Goal: Task Accomplishment & Management: Use online tool/utility

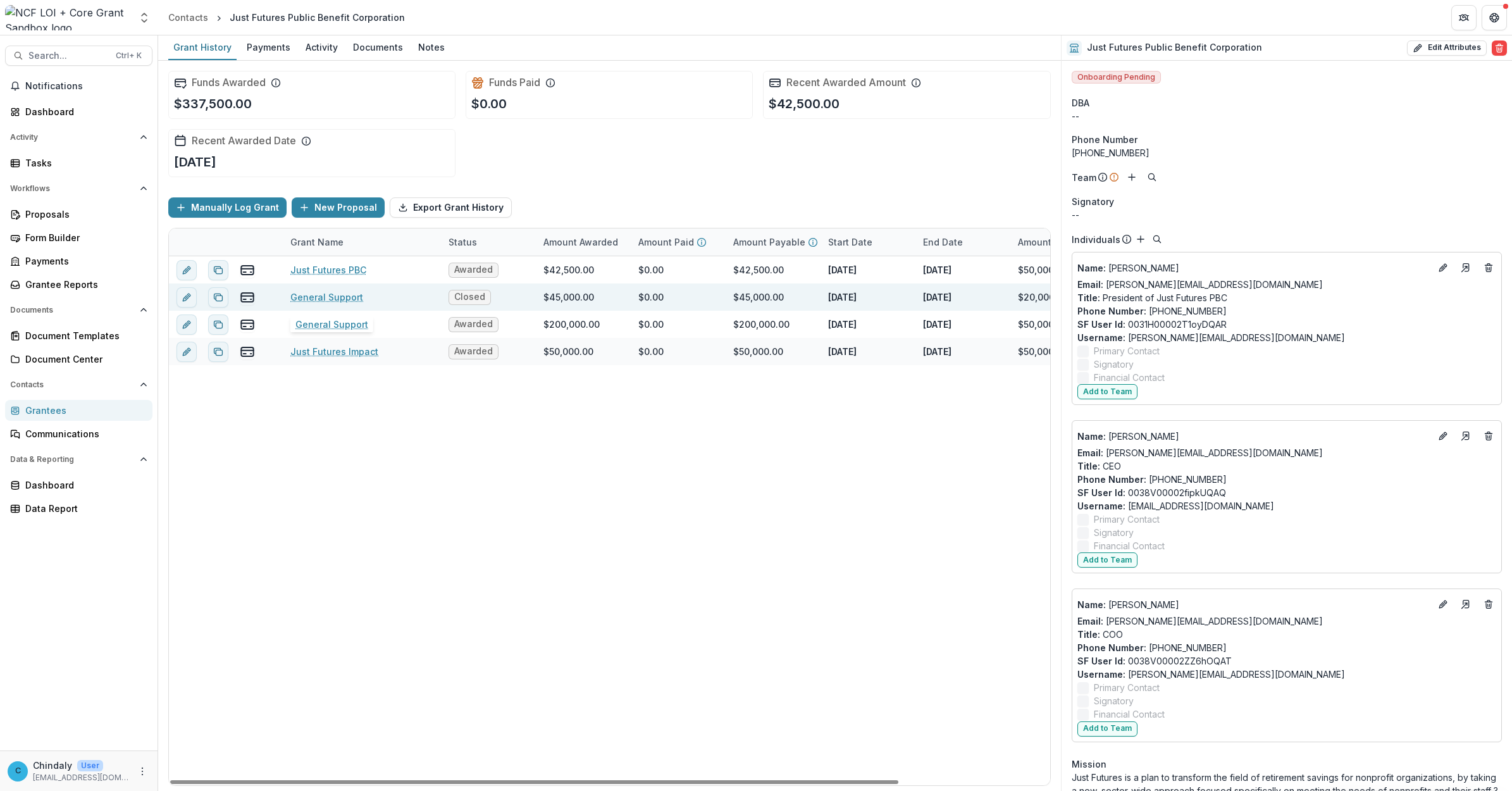
click at [318, 298] on link "General Support" at bounding box center [326, 297] width 73 height 13
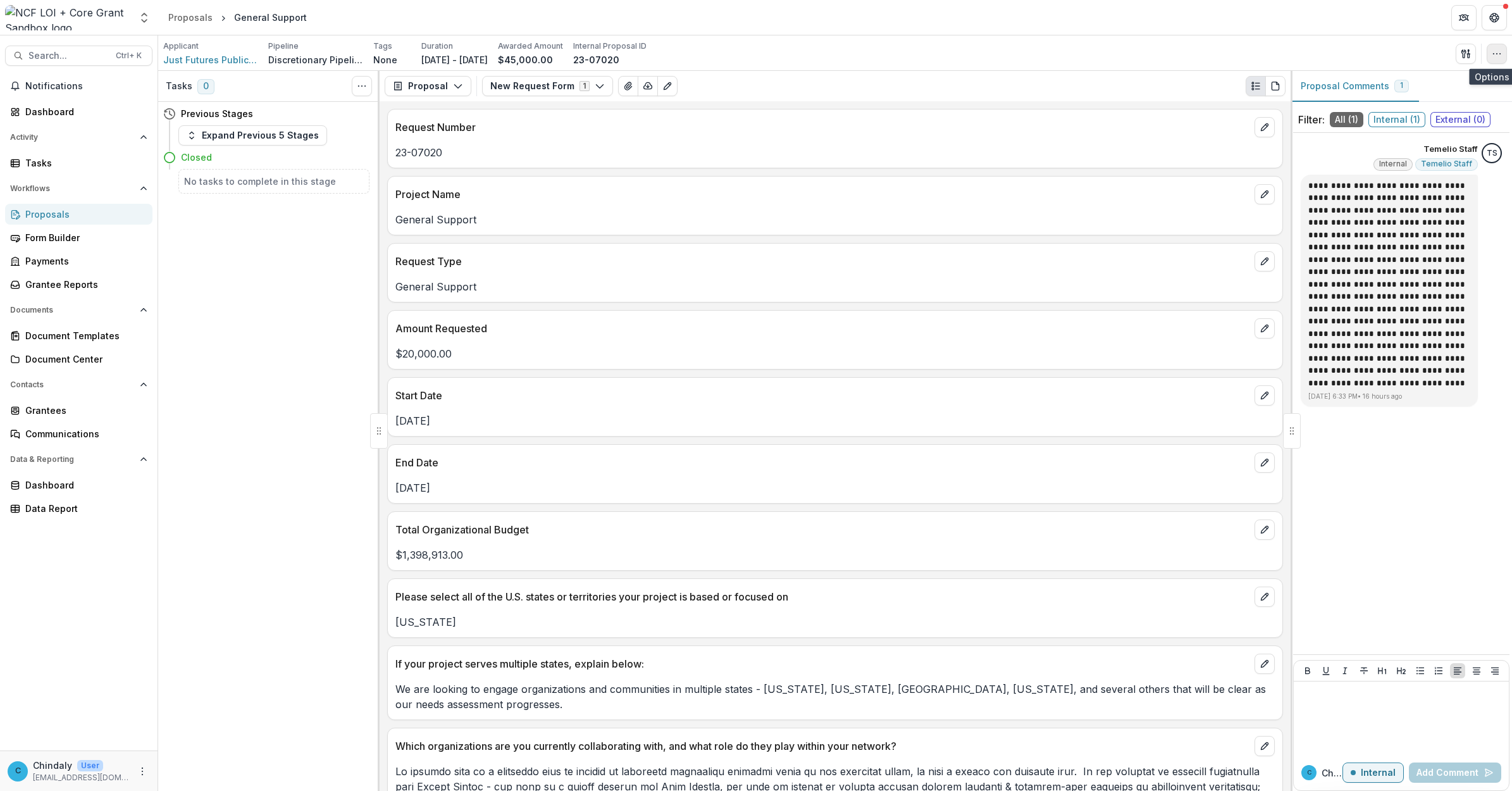
click at [1003, 58] on icon "button" at bounding box center [1497, 54] width 10 height 10
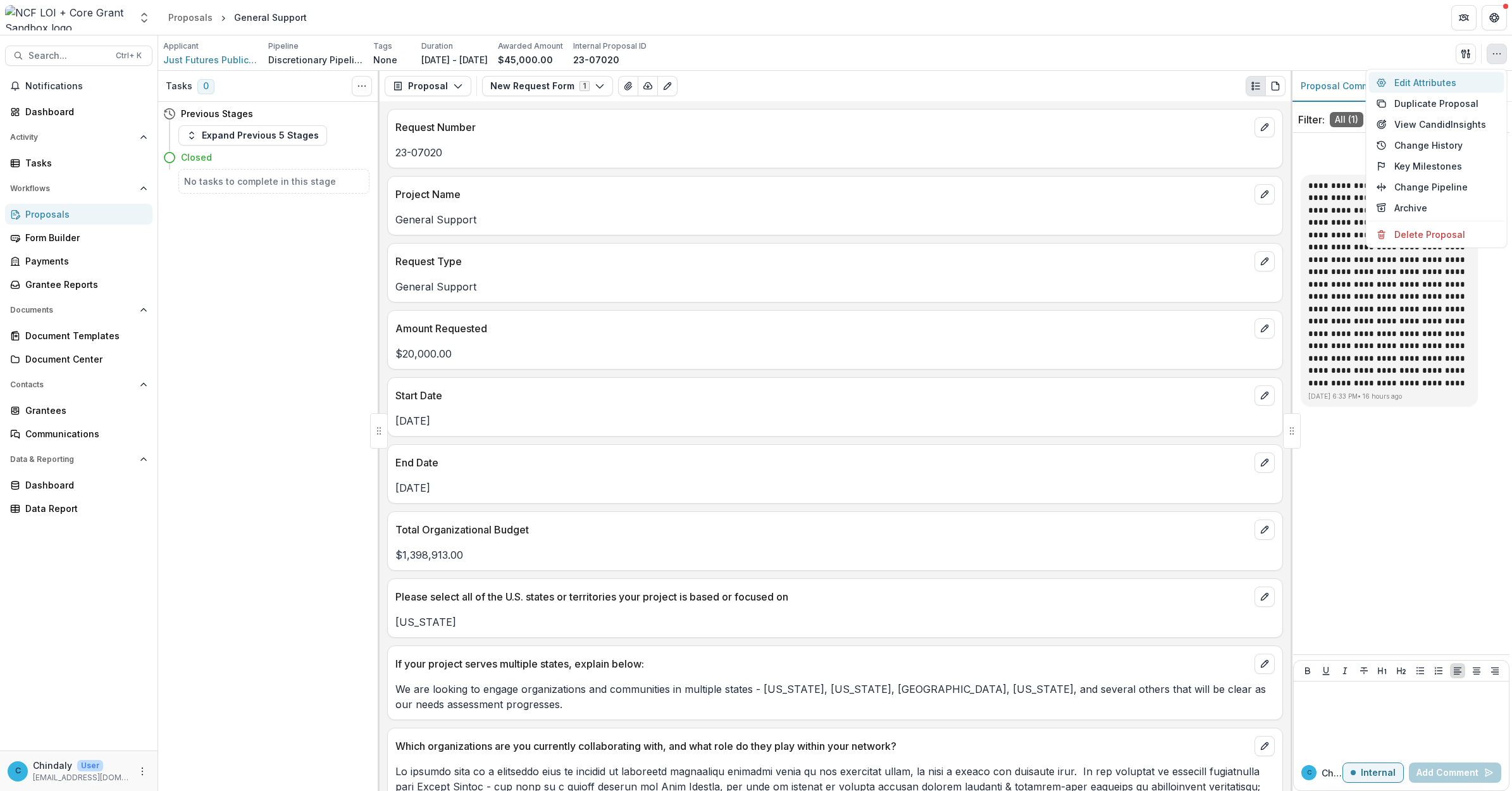
click at [1003, 83] on button "Edit Attributes" at bounding box center [1436, 82] width 136 height 21
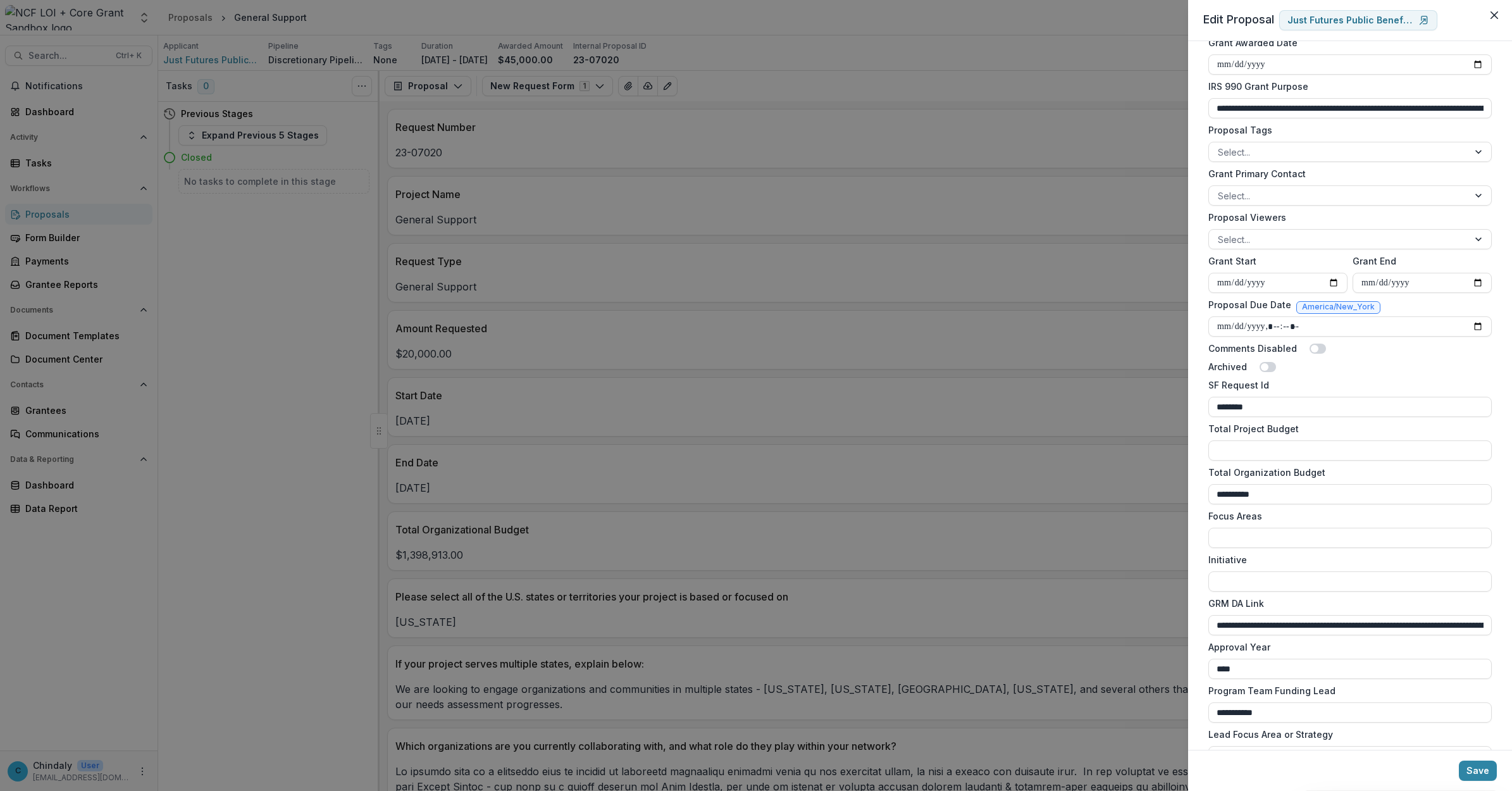
scroll to position [739, 0]
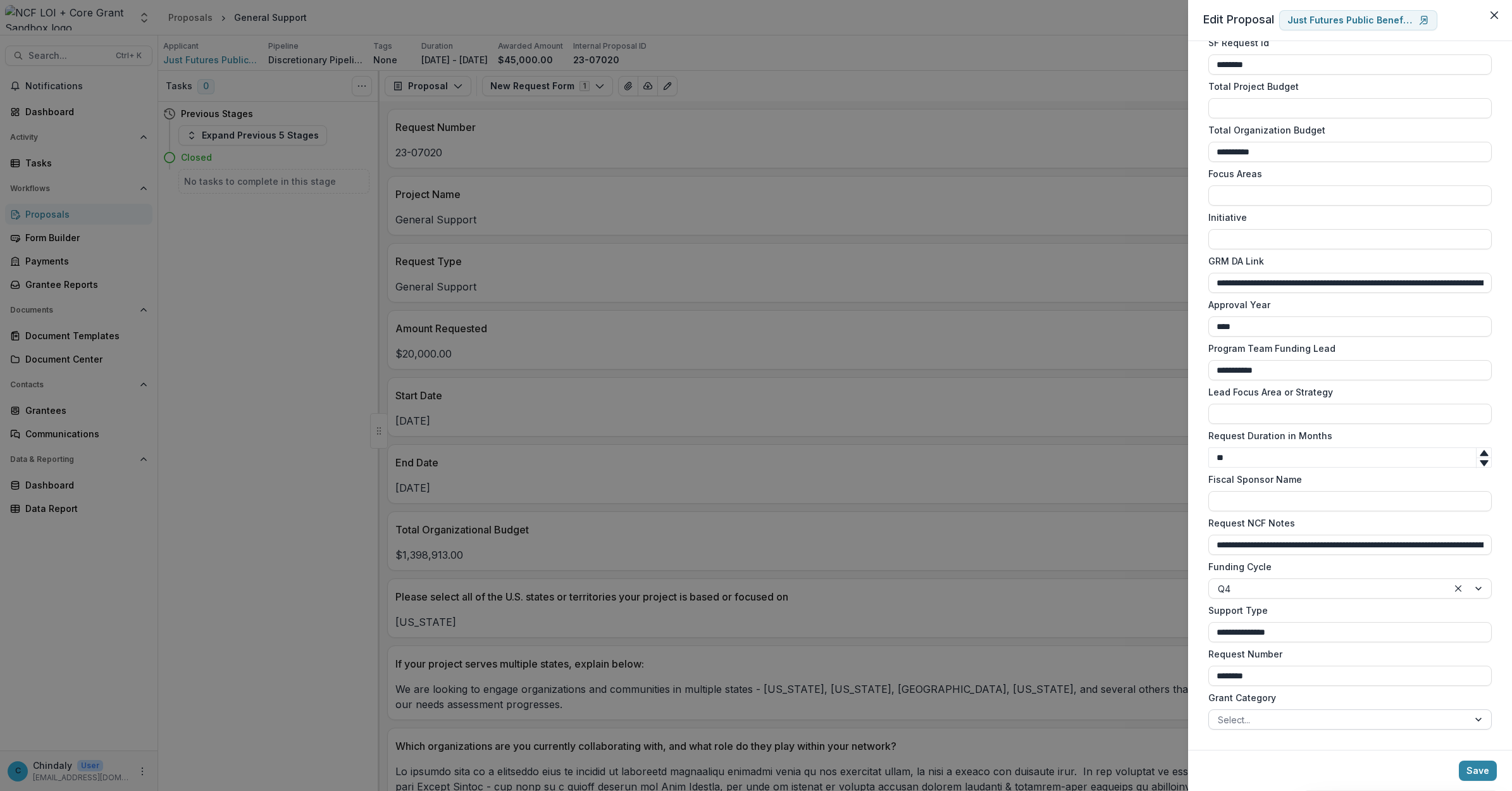
click at [1003, 506] on div at bounding box center [1339, 720] width 242 height 16
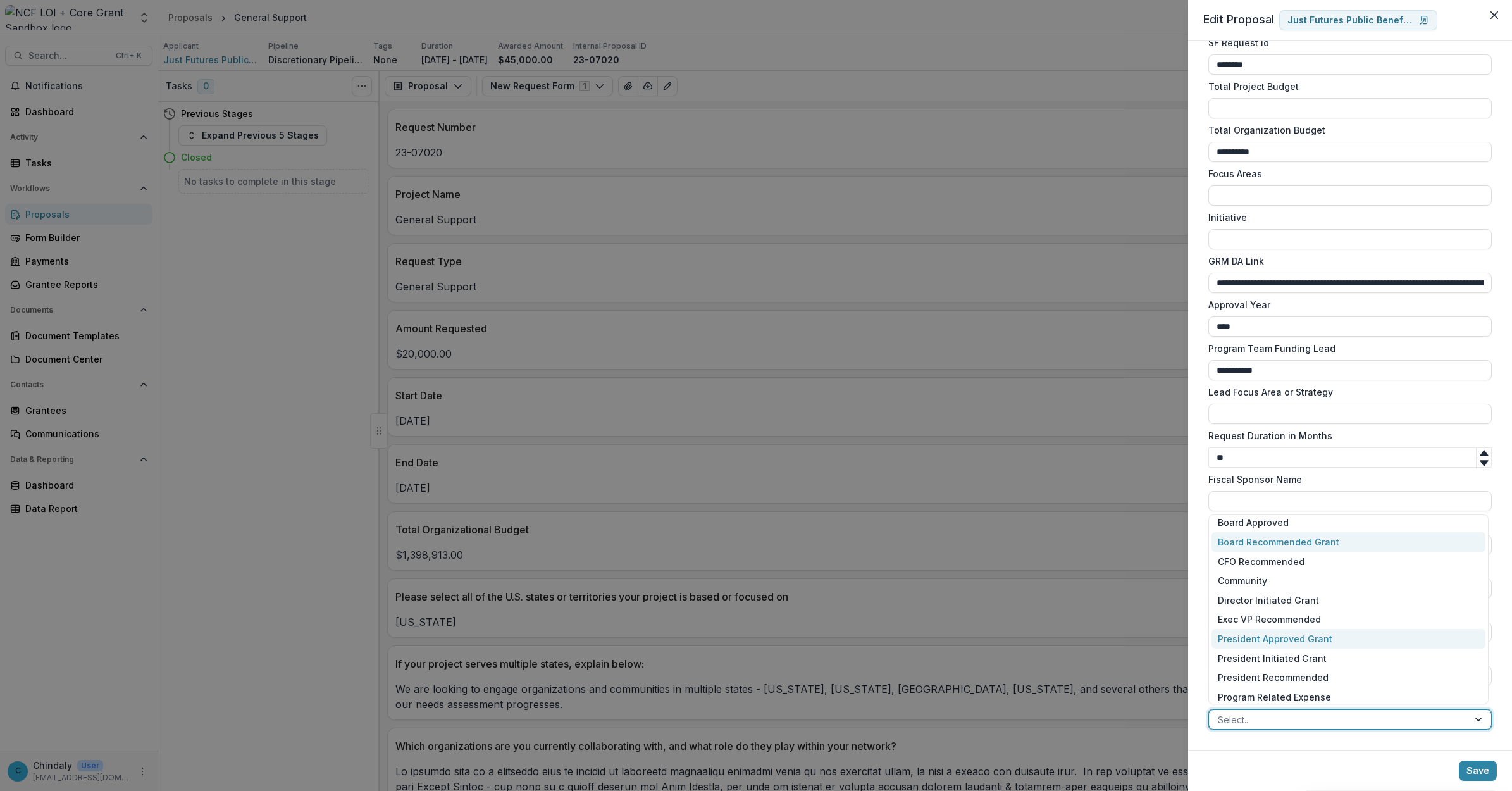
scroll to position [87, 0]
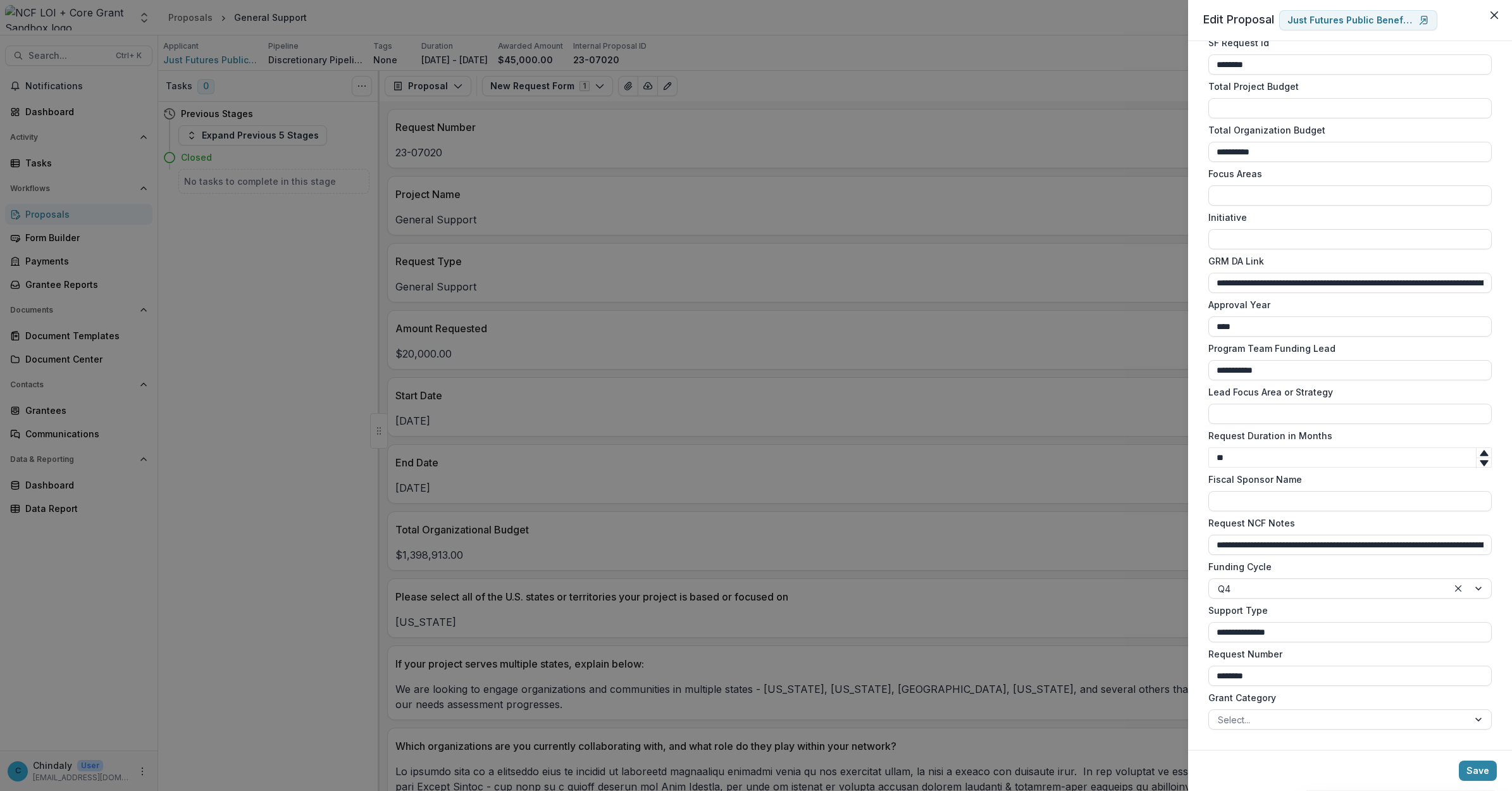
click at [1003, 506] on div "**********" at bounding box center [1350, 395] width 324 height 708
click at [1003, 506] on div at bounding box center [1339, 720] width 242 height 16
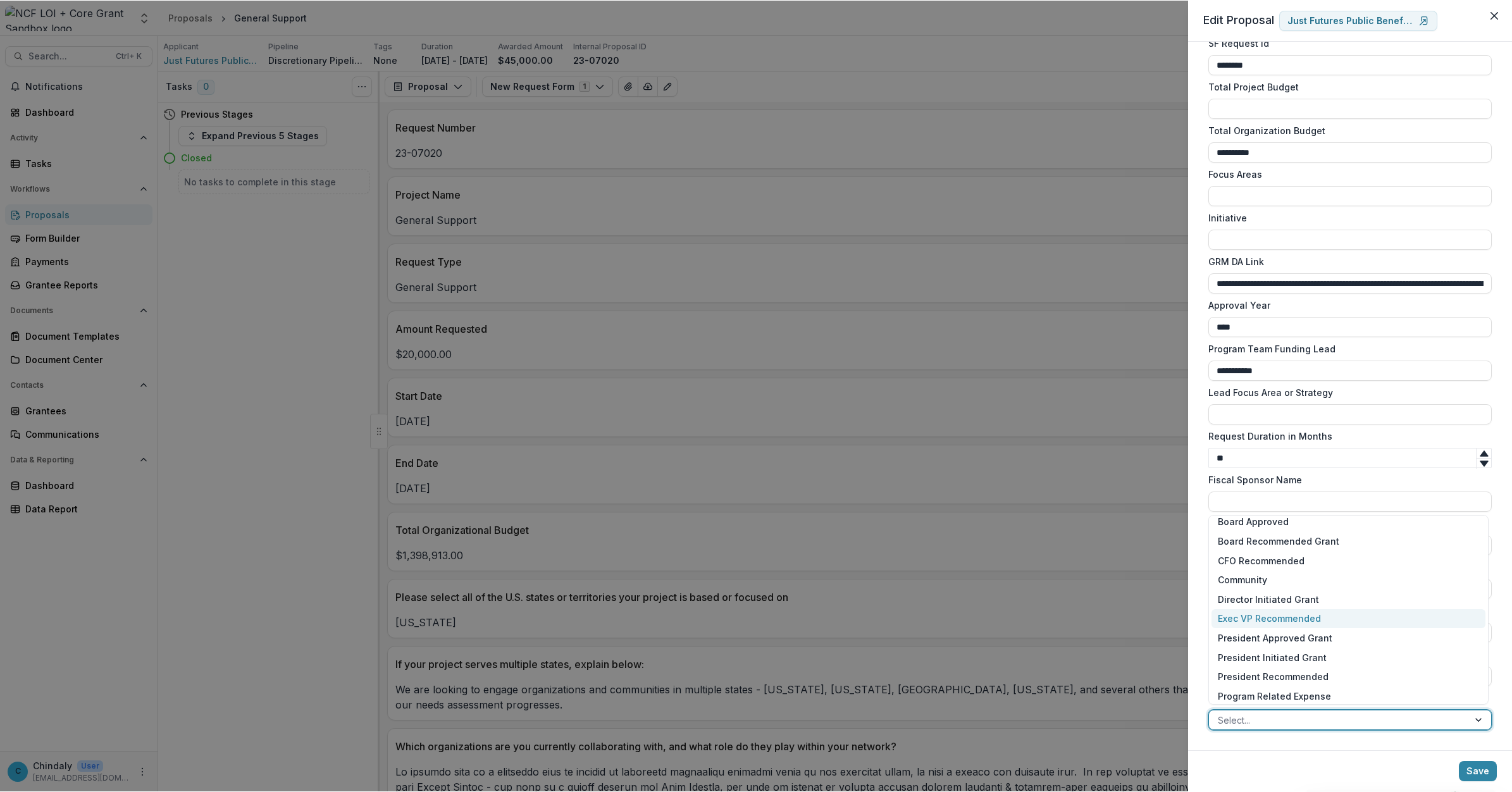
scroll to position [0, 0]
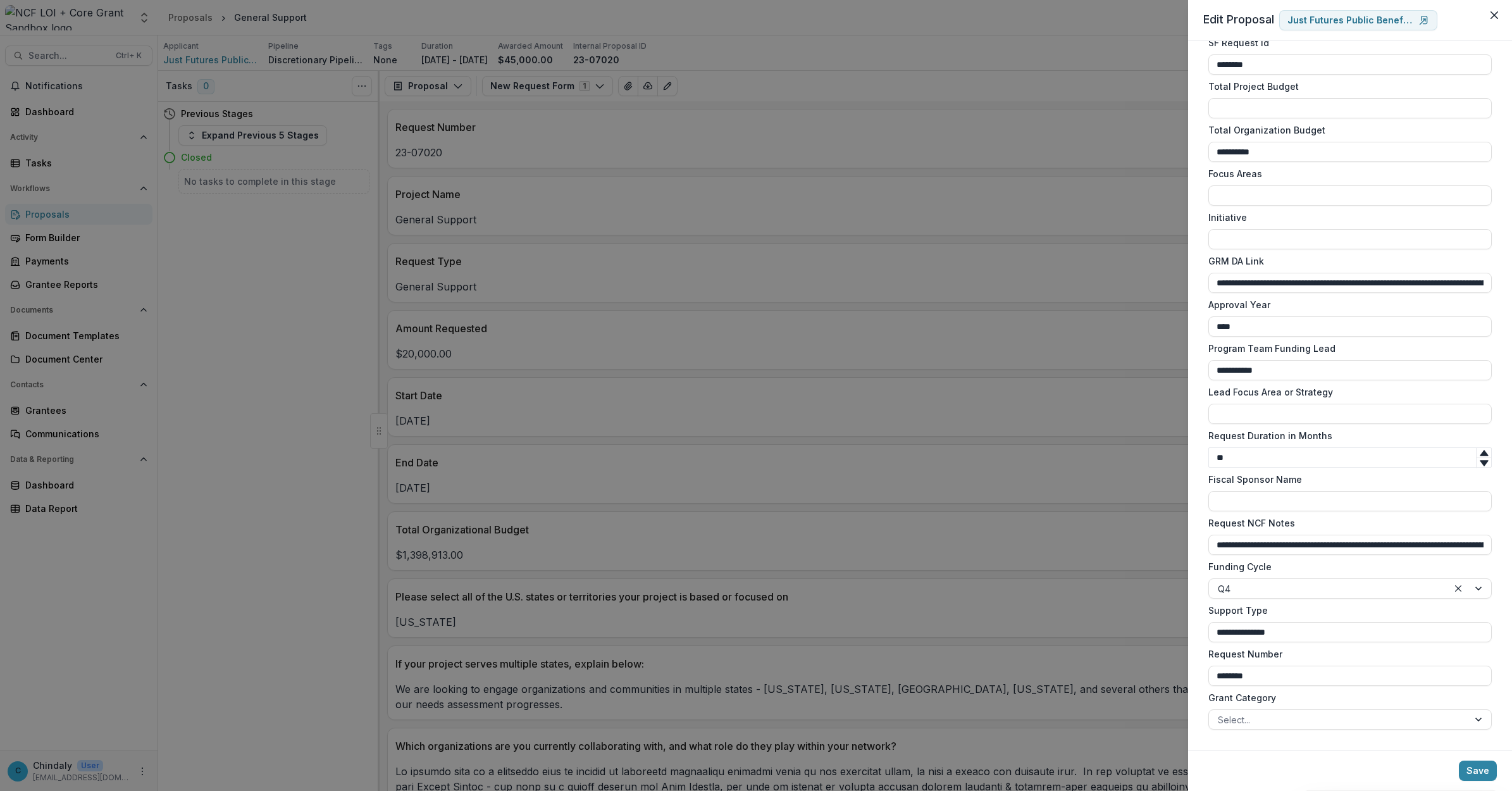
click at [1003, 506] on footer "Save" at bounding box center [1350, 770] width 324 height 41
